Goal: Task Accomplishment & Management: Complete application form

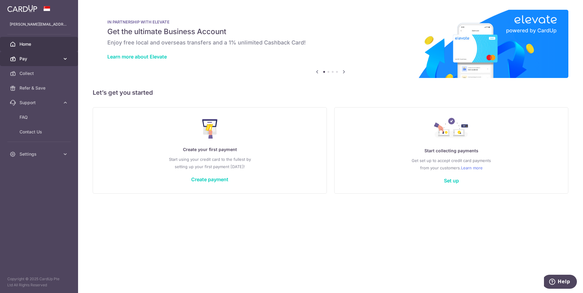
click at [44, 56] on span "Pay" at bounding box center [40, 59] width 40 height 6
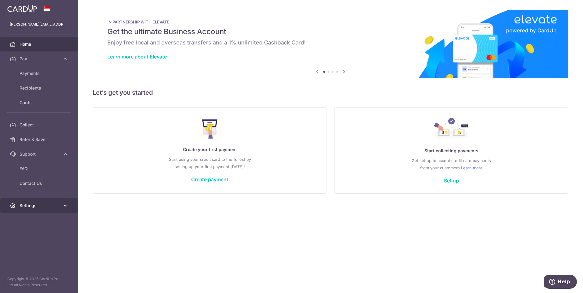
click at [60, 200] on link "Settings" at bounding box center [39, 206] width 78 height 15
click at [48, 227] on link "Account" at bounding box center [39, 220] width 78 height 15
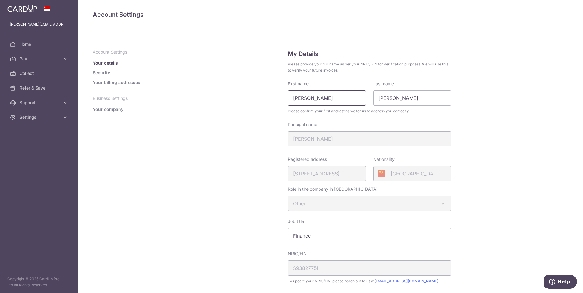
click at [308, 97] on input "[PERSON_NAME]" at bounding box center [327, 98] width 78 height 15
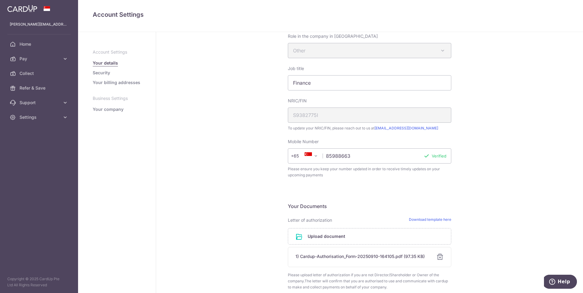
scroll to position [183, 0]
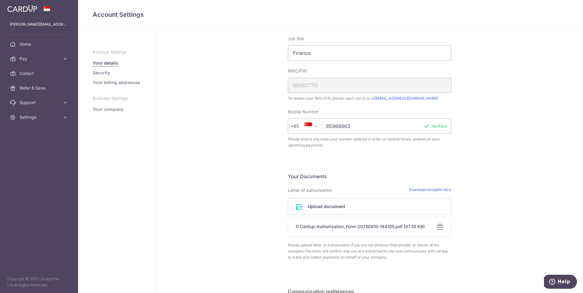
click at [402, 225] on div "1) Cardup-Authorisation_Form-20250910-164105.pdf (97.35 KB)" at bounding box center [362, 227] width 134 height 6
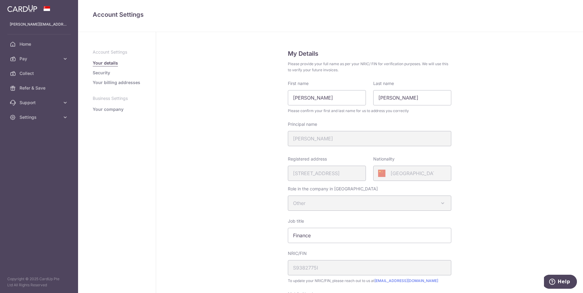
scroll to position [0, 0]
click at [116, 111] on link "Your company" at bounding box center [108, 109] width 31 height 6
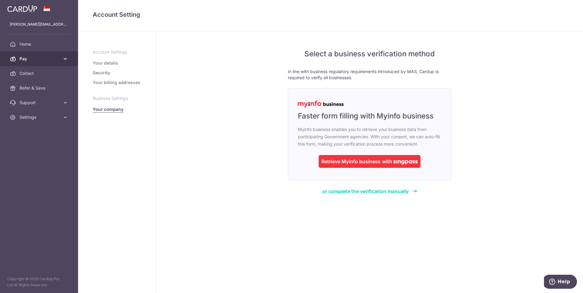
click at [35, 63] on link "Pay" at bounding box center [39, 59] width 78 height 15
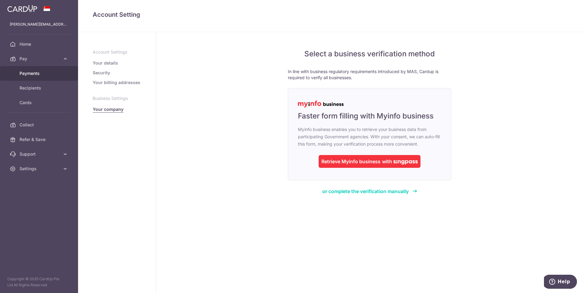
click at [43, 76] on span "Payments" at bounding box center [40, 73] width 40 height 6
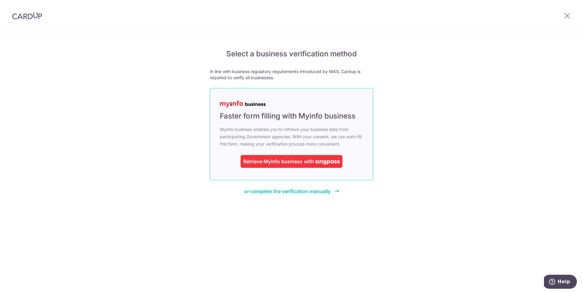
click at [288, 164] on div "Retrieve Myinfo business" at bounding box center [272, 161] width 59 height 7
